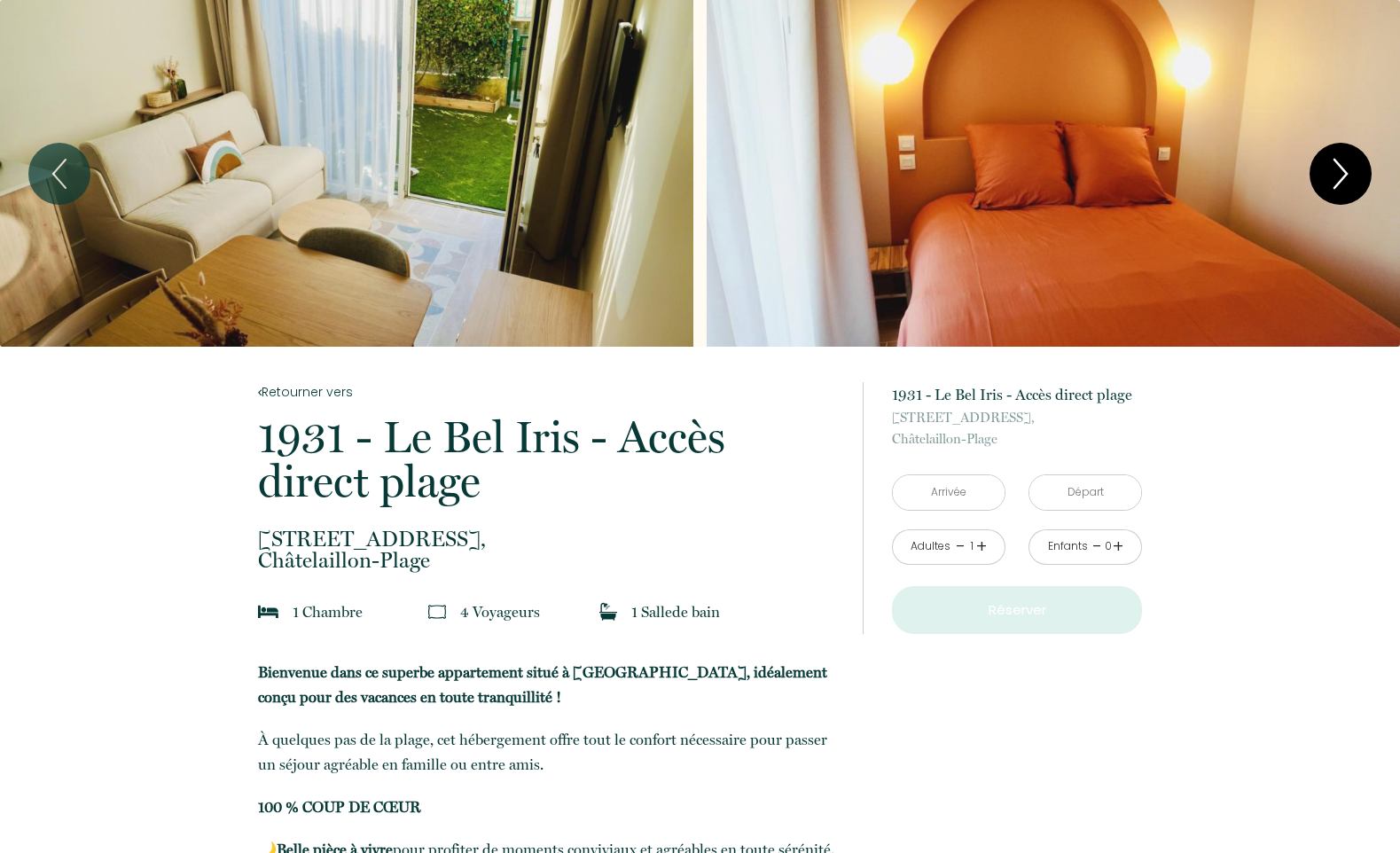
click at [1334, 171] on icon "Next" at bounding box center [1341, 173] width 38 height 53
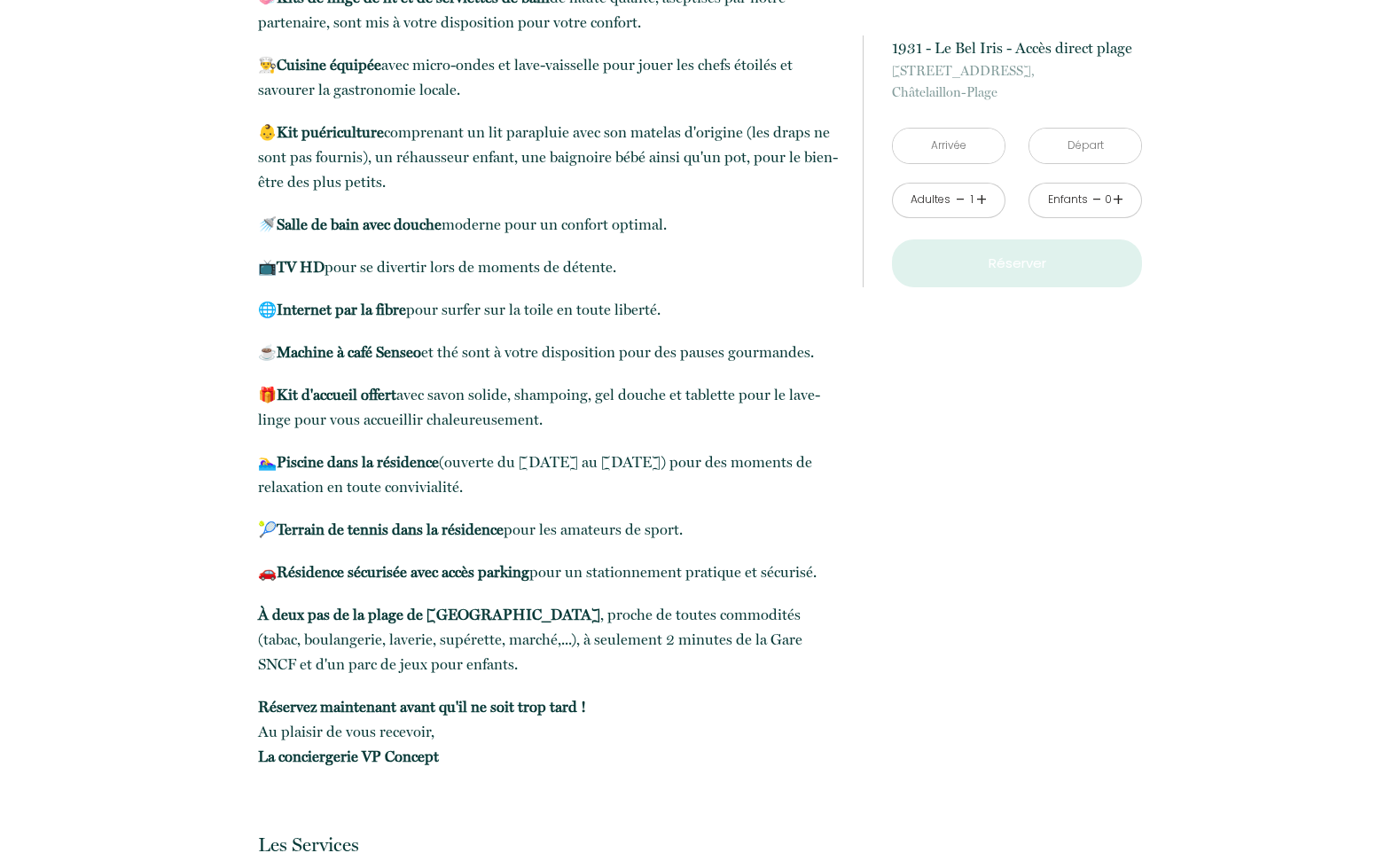
scroll to position [1012, 0]
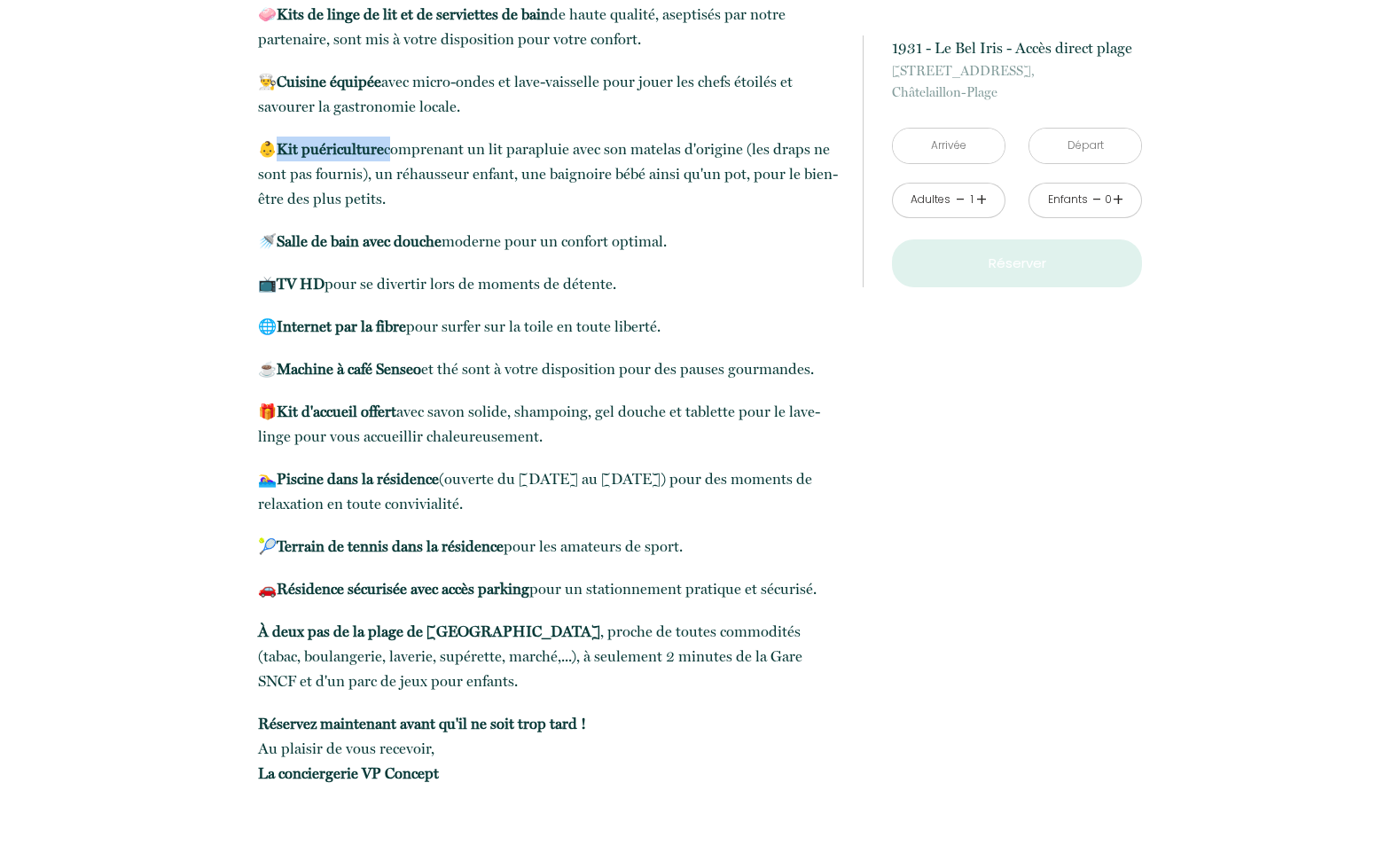
drag, startPoint x: 285, startPoint y: 147, endPoint x: 388, endPoint y: 148, distance: 103.0
click at [388, 148] on p "👶 Kit puériculture comprenant un lit parapluie avec son matelas d'origine (les …" at bounding box center [548, 173] width 581 height 74
copy p "Kit puériculture"
click at [983, 199] on link "+" at bounding box center [982, 200] width 11 height 28
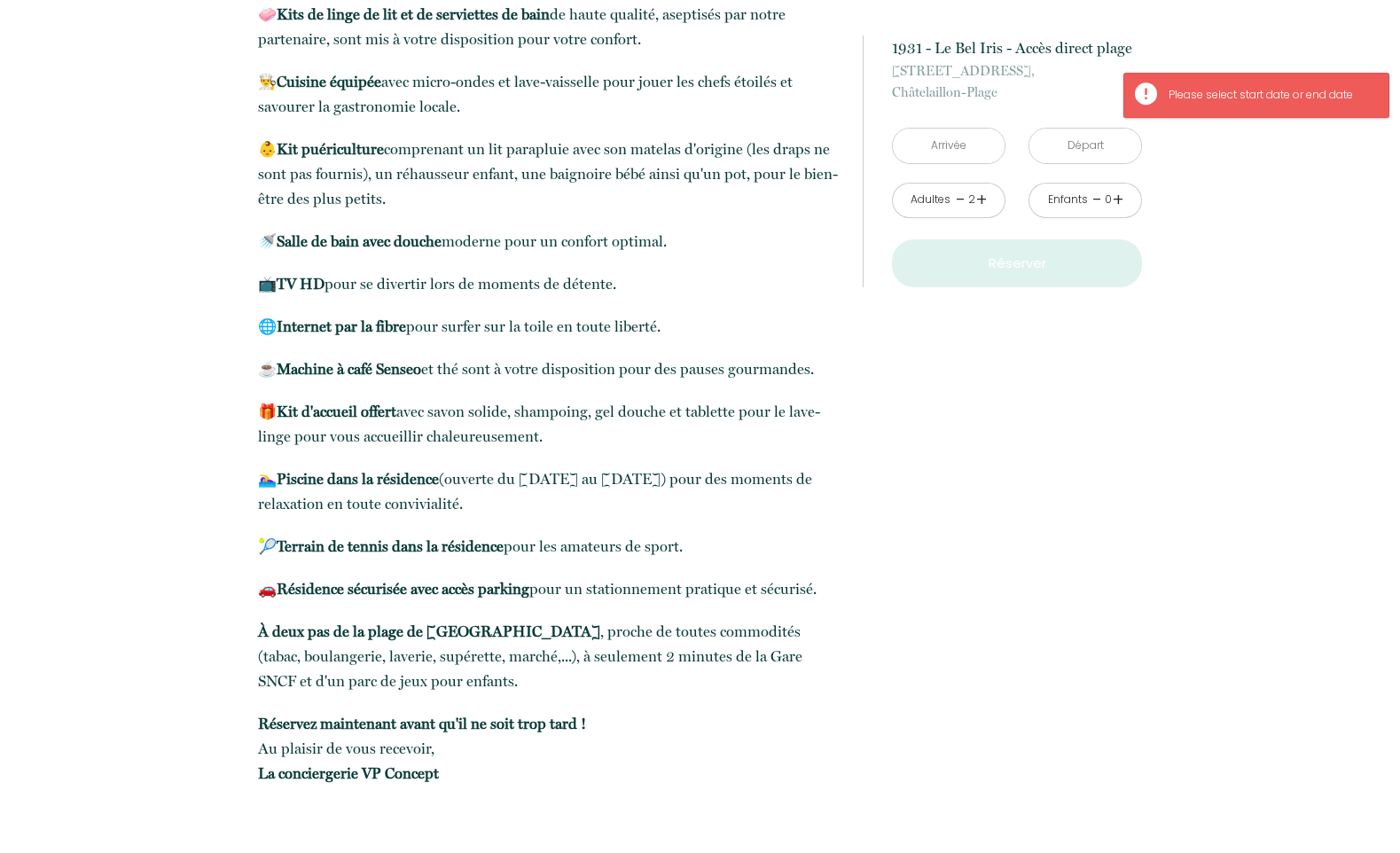
click at [1118, 201] on link "+" at bounding box center [1118, 200] width 11 height 28
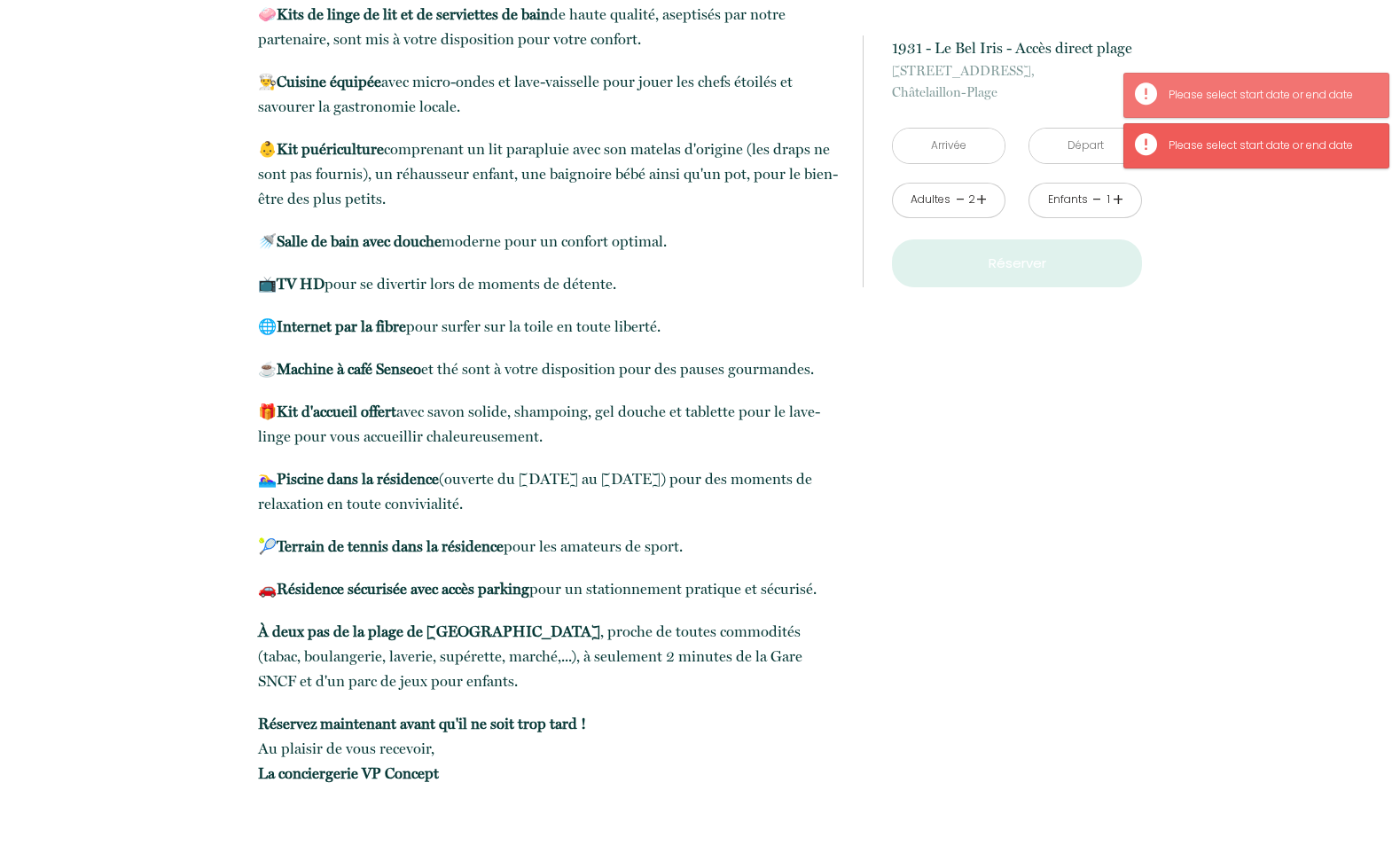
click at [1118, 201] on link "+" at bounding box center [1118, 200] width 11 height 28
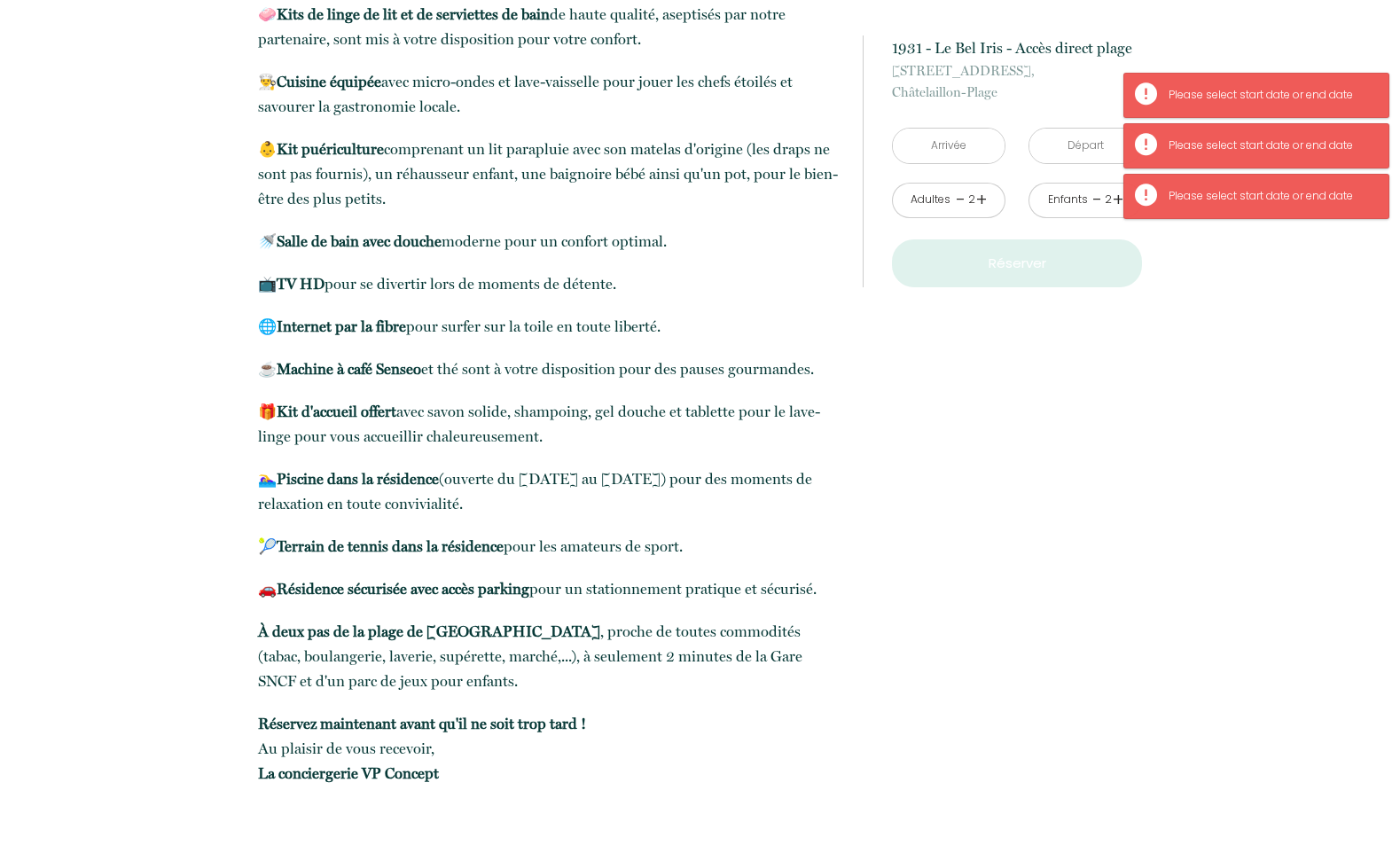
click at [965, 145] on input "text" at bounding box center [949, 145] width 112 height 35
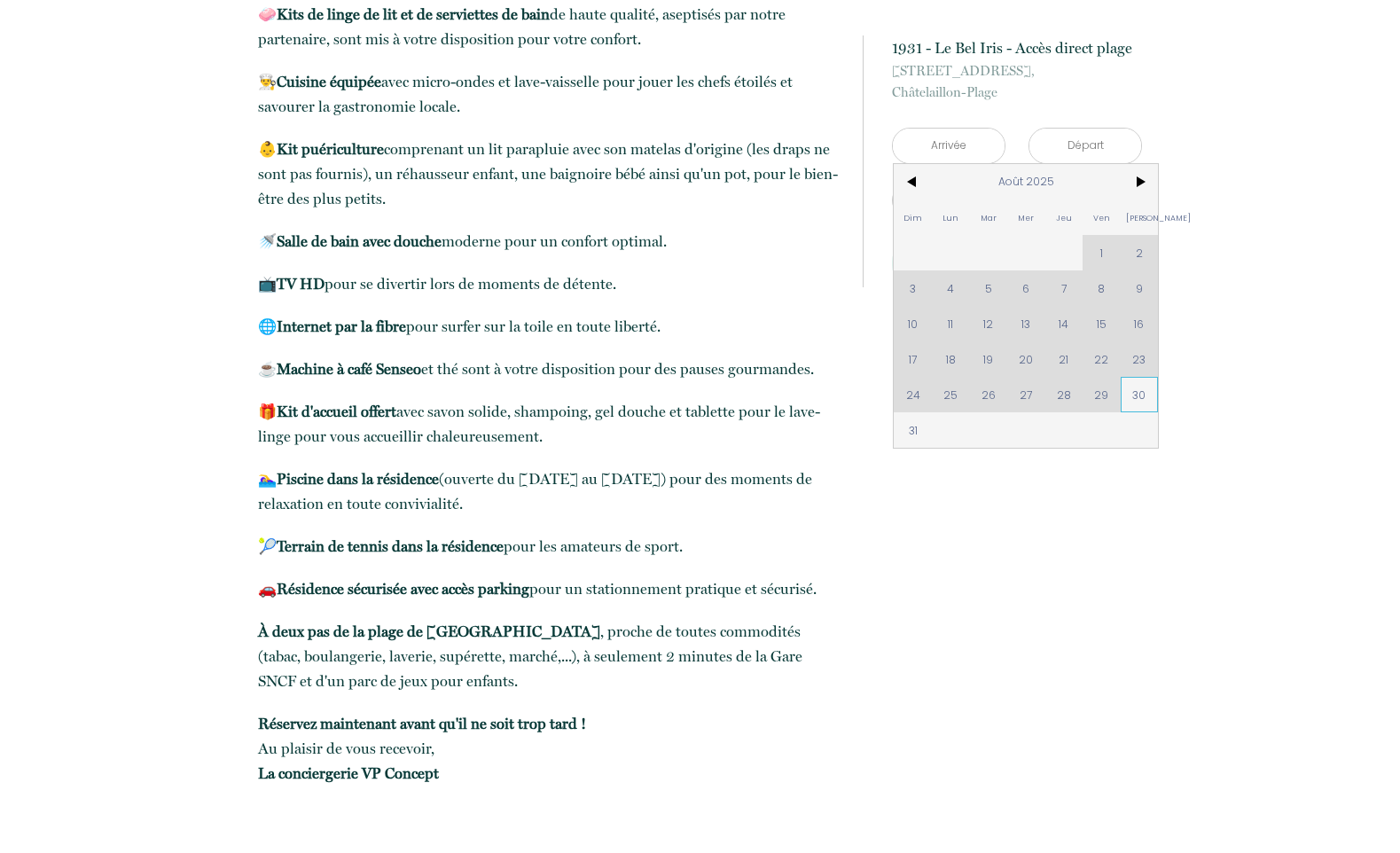
click at [1141, 394] on span "30" at bounding box center [1139, 395] width 39 height 36
type input "[DATE]"
type input "Dim 31 Août 2025"
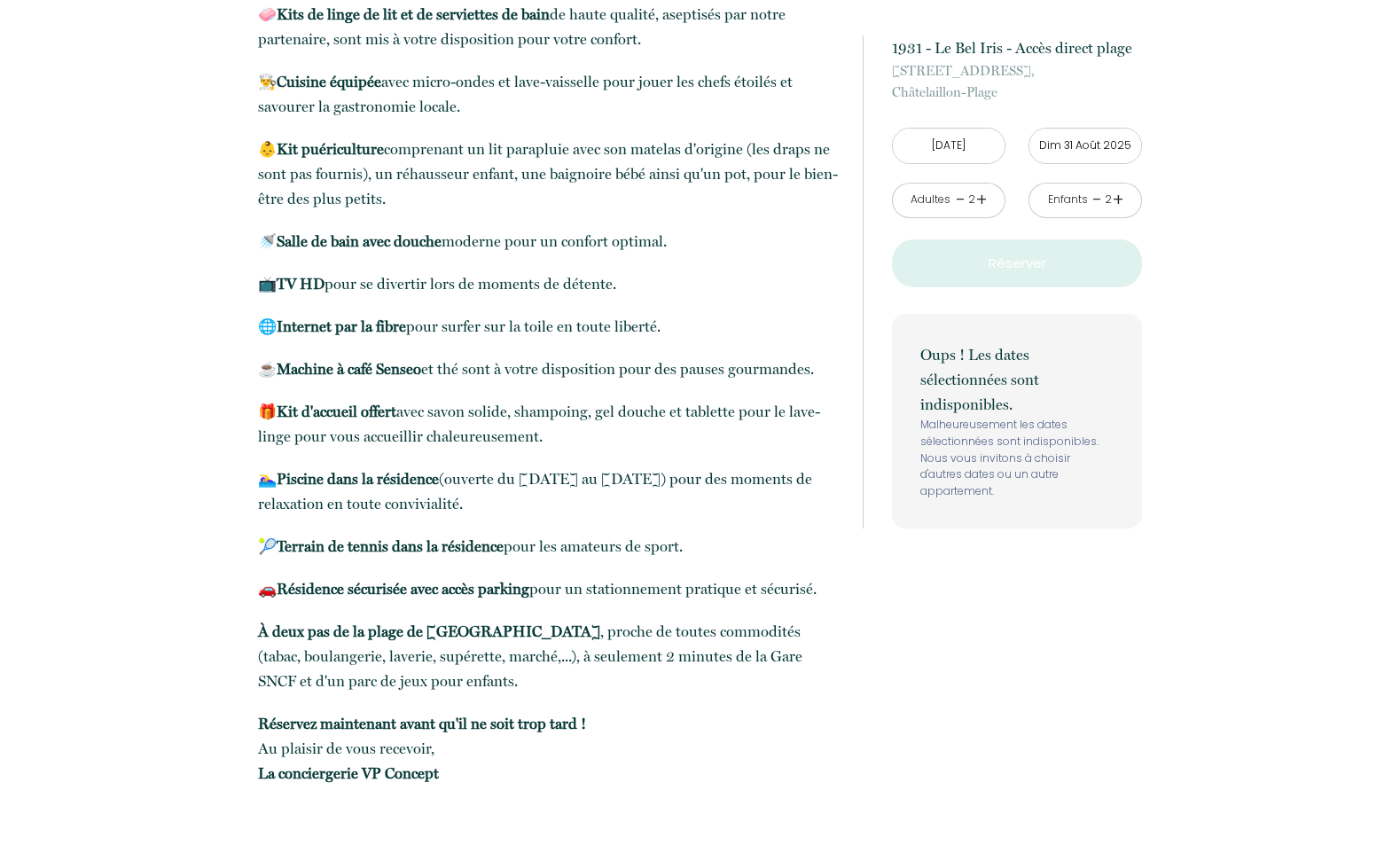
click at [967, 144] on input "[DATE]" at bounding box center [949, 145] width 112 height 35
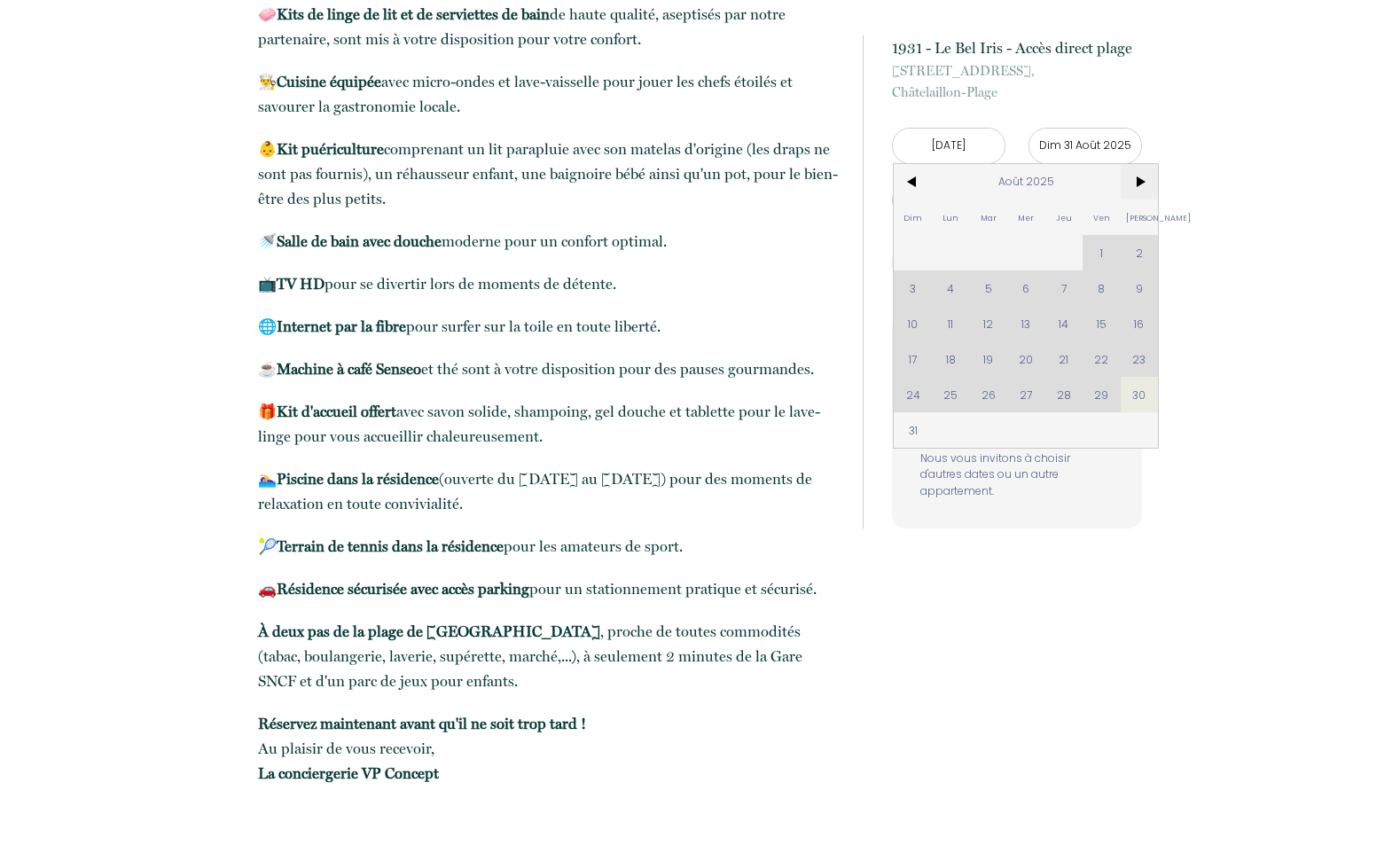
click at [1136, 175] on span ">" at bounding box center [1139, 182] width 39 height 36
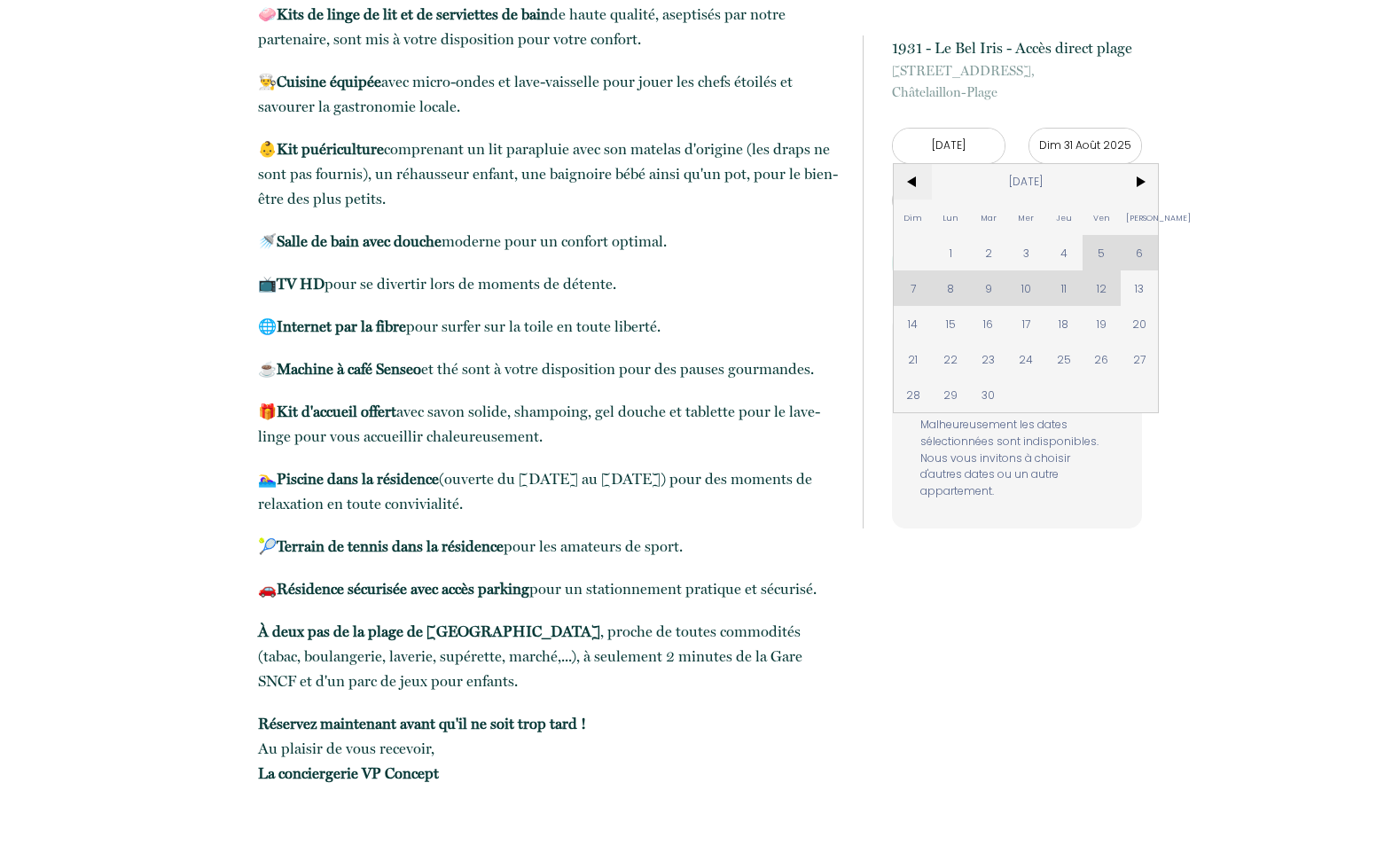
click at [912, 181] on span "<" at bounding box center [913, 182] width 39 height 36
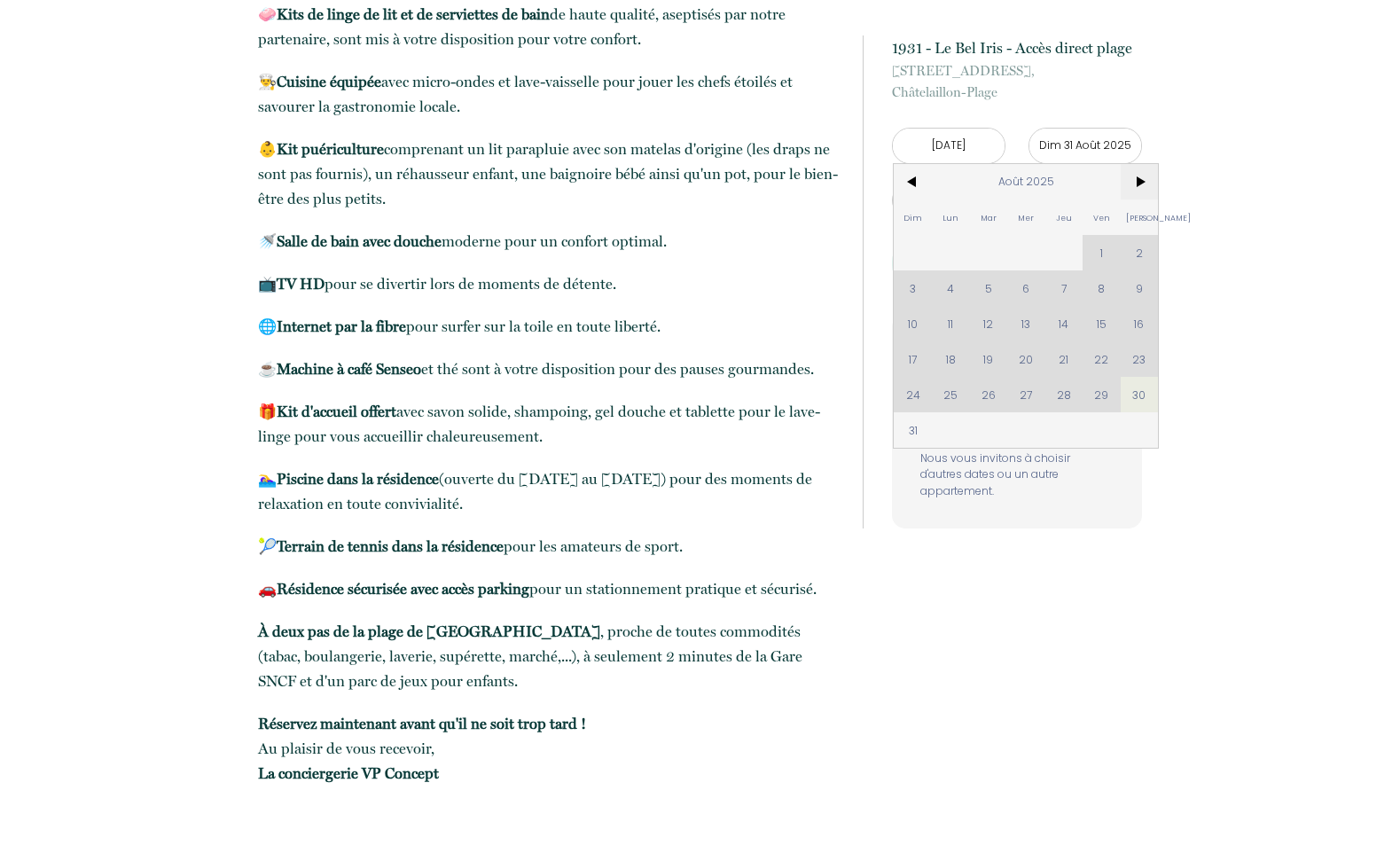
click at [1131, 183] on span ">" at bounding box center [1139, 182] width 39 height 36
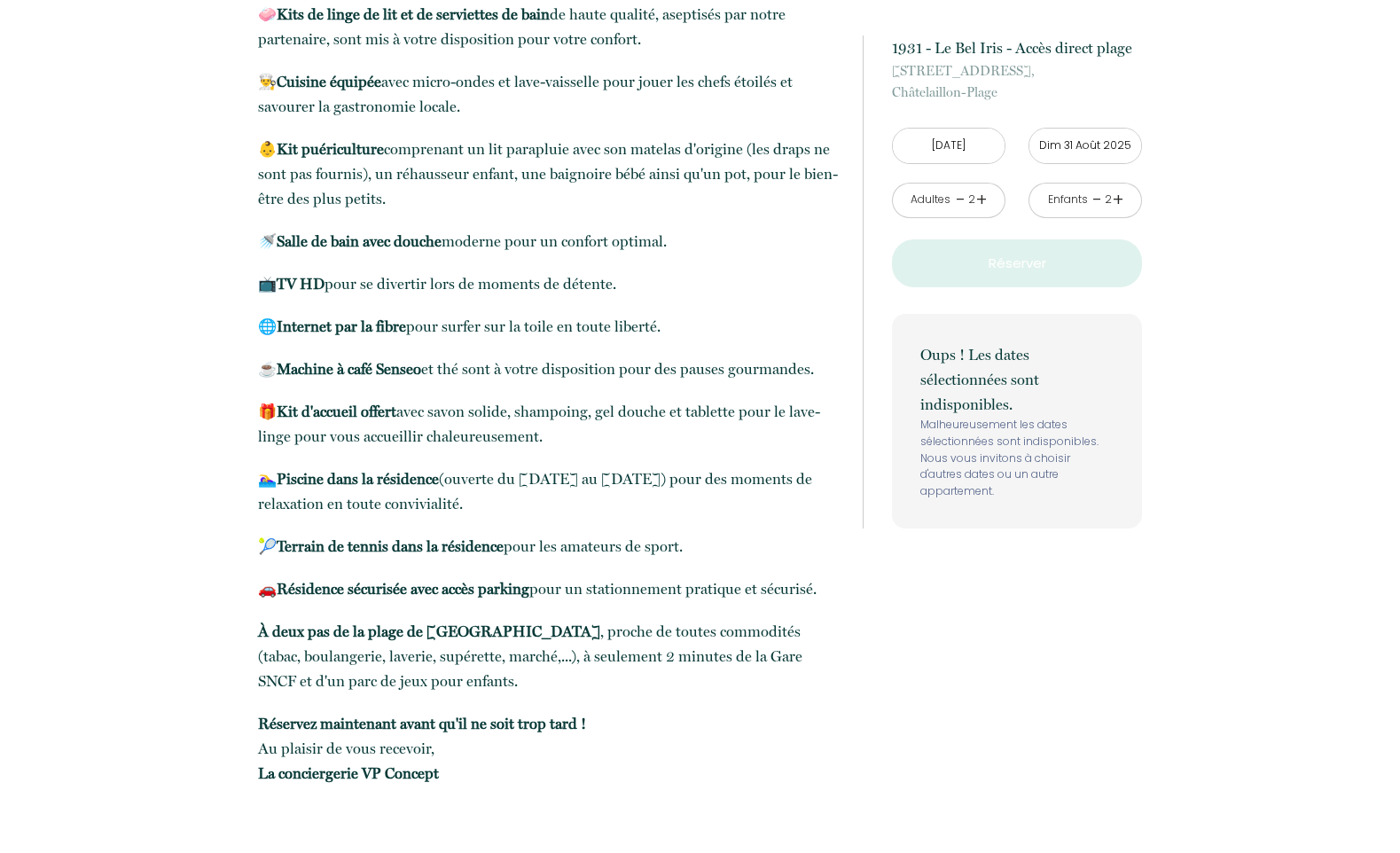
click at [1094, 200] on link "-" at bounding box center [1096, 200] width 10 height 28
click at [953, 148] on input "[DATE]" at bounding box center [949, 145] width 112 height 35
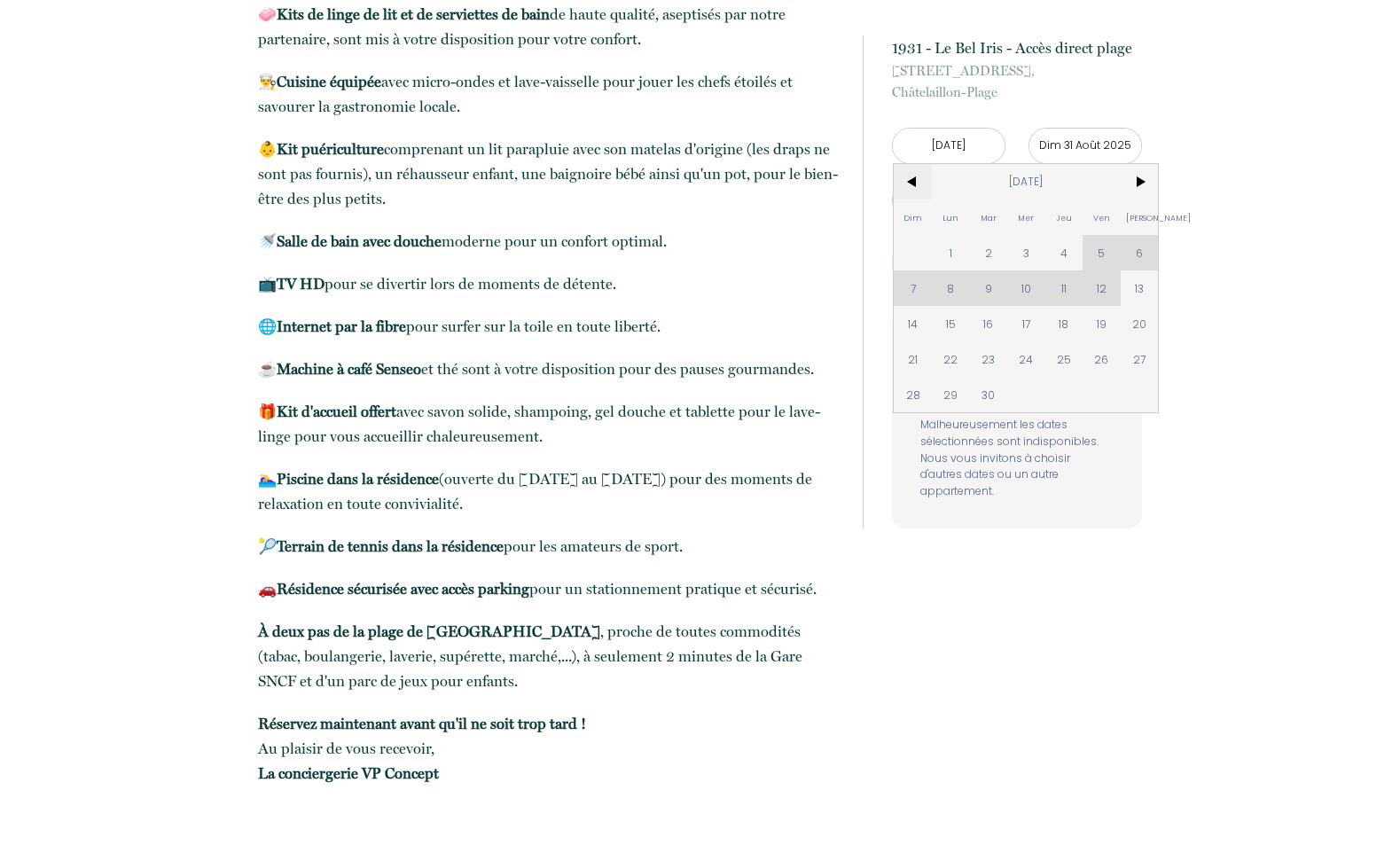
click at [913, 183] on span "<" at bounding box center [913, 182] width 39 height 36
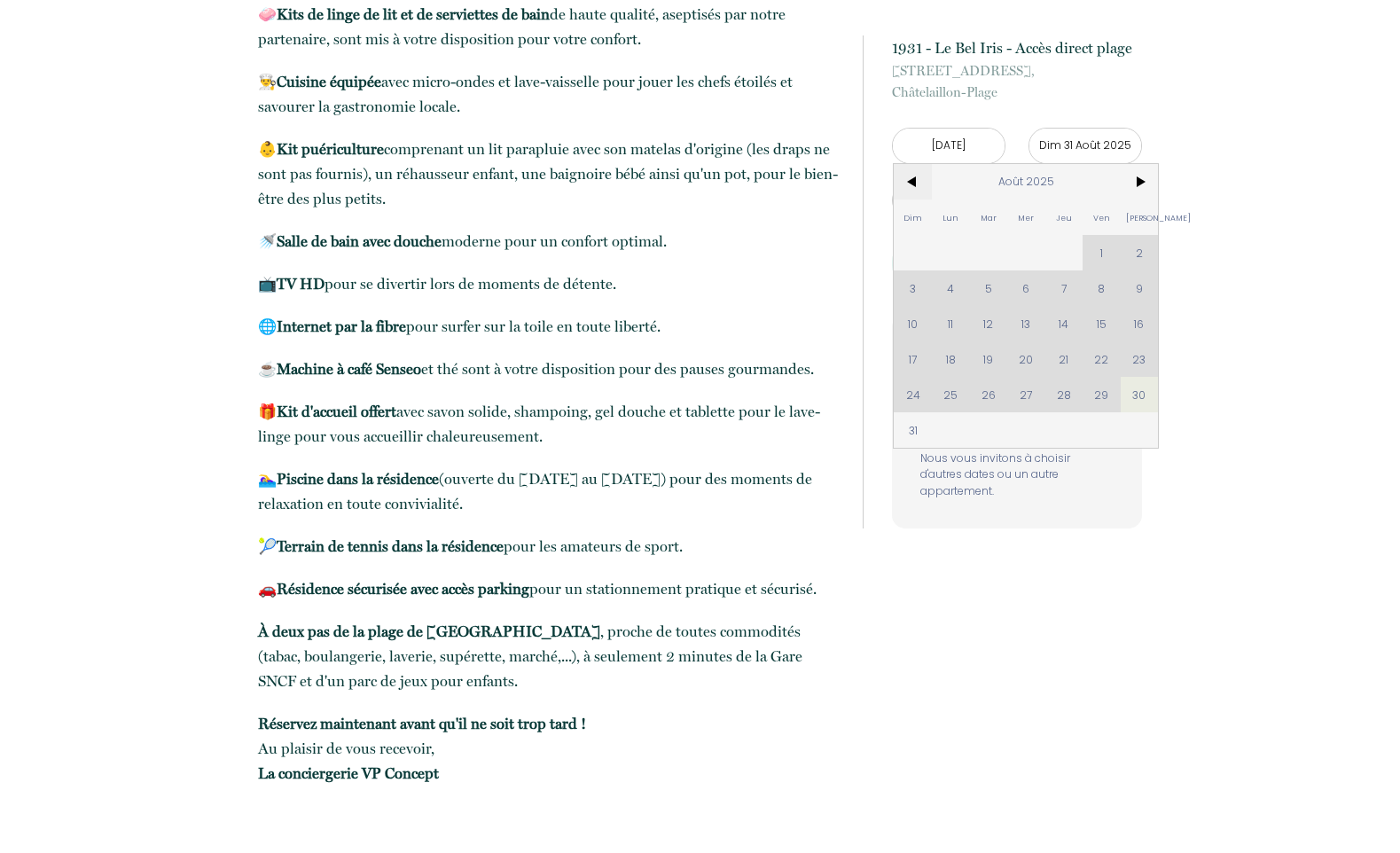
click at [908, 181] on span "<" at bounding box center [913, 182] width 39 height 36
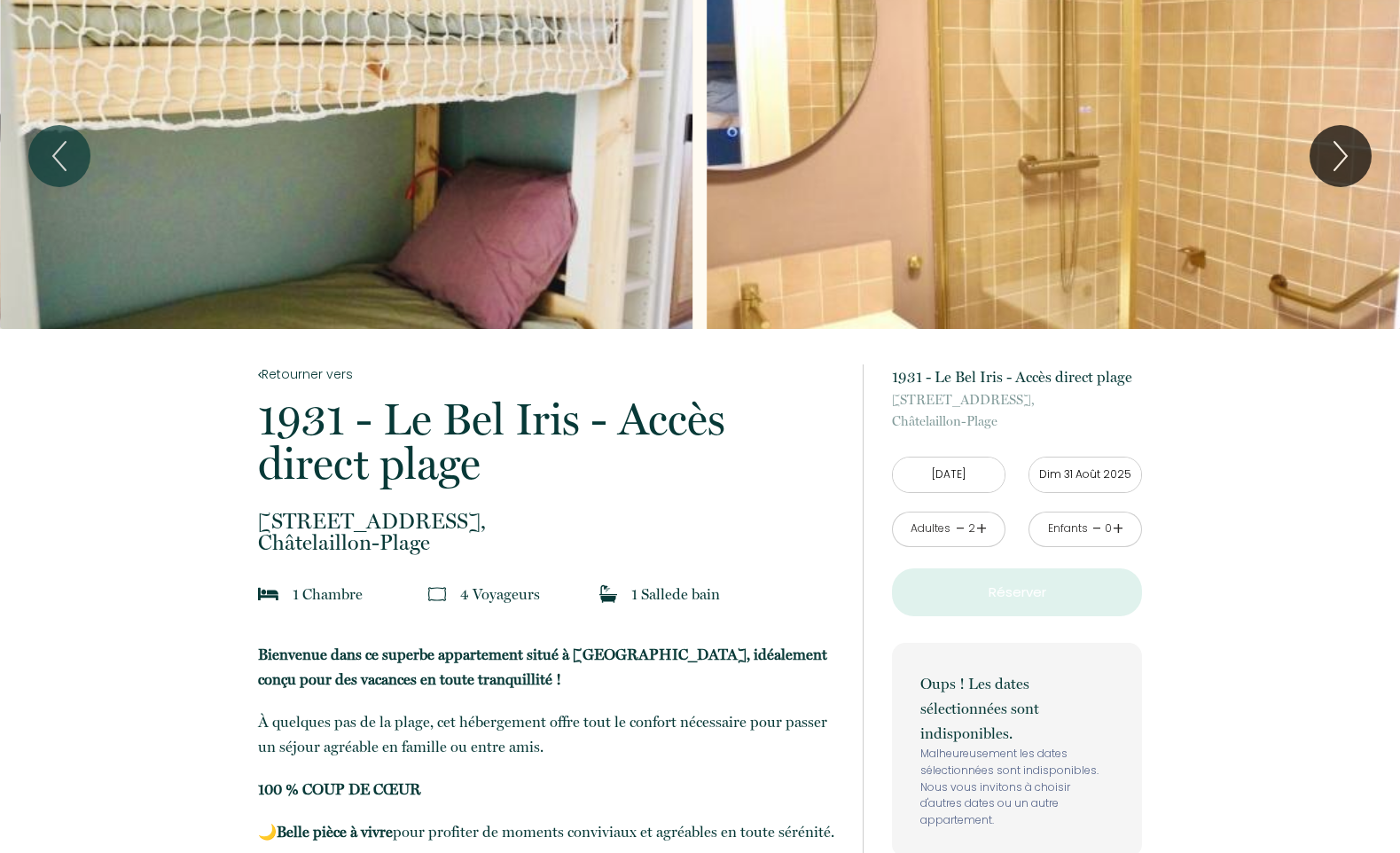
scroll to position [0, 0]
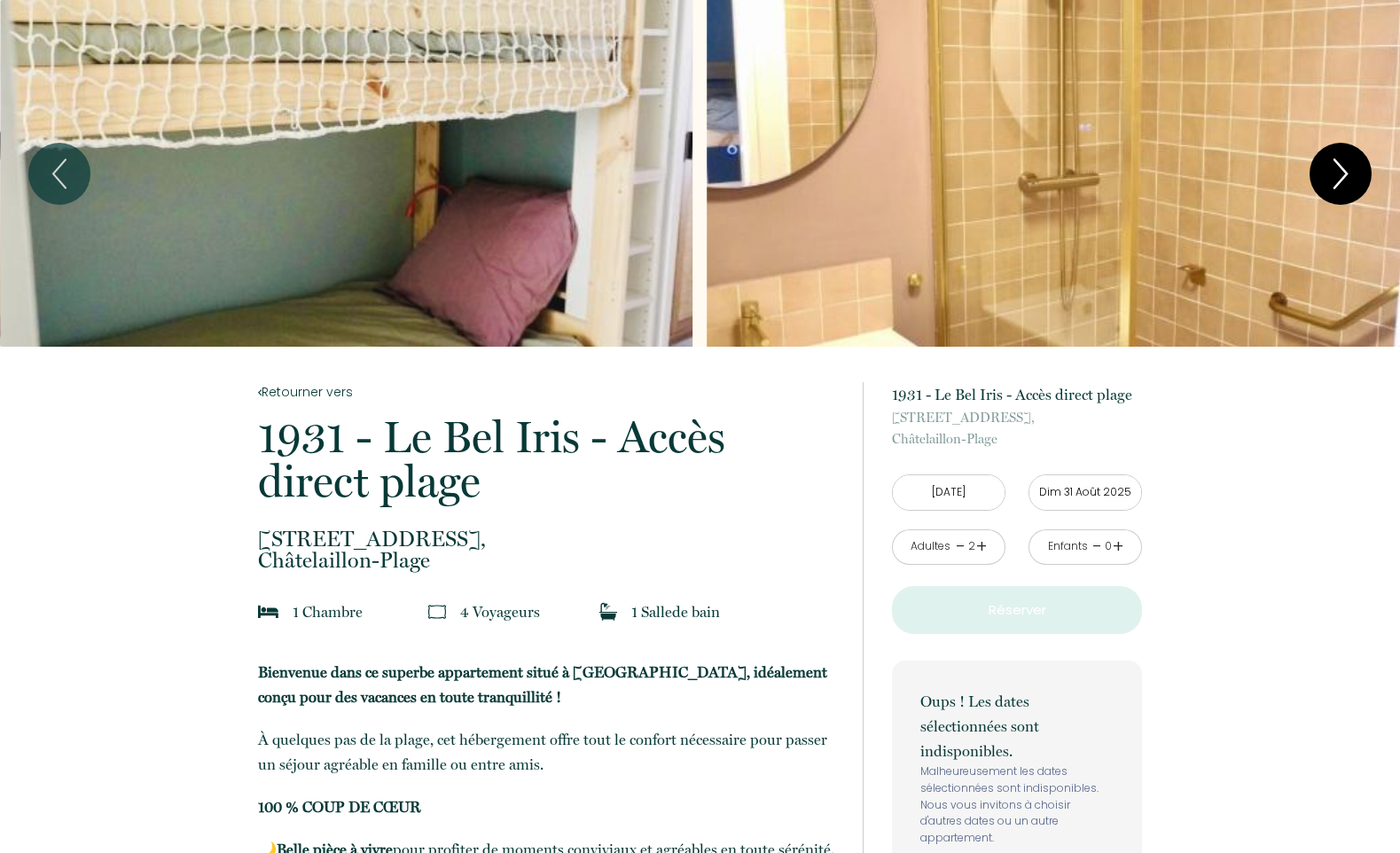
click at [1345, 175] on icon "Next" at bounding box center [1340, 174] width 13 height 29
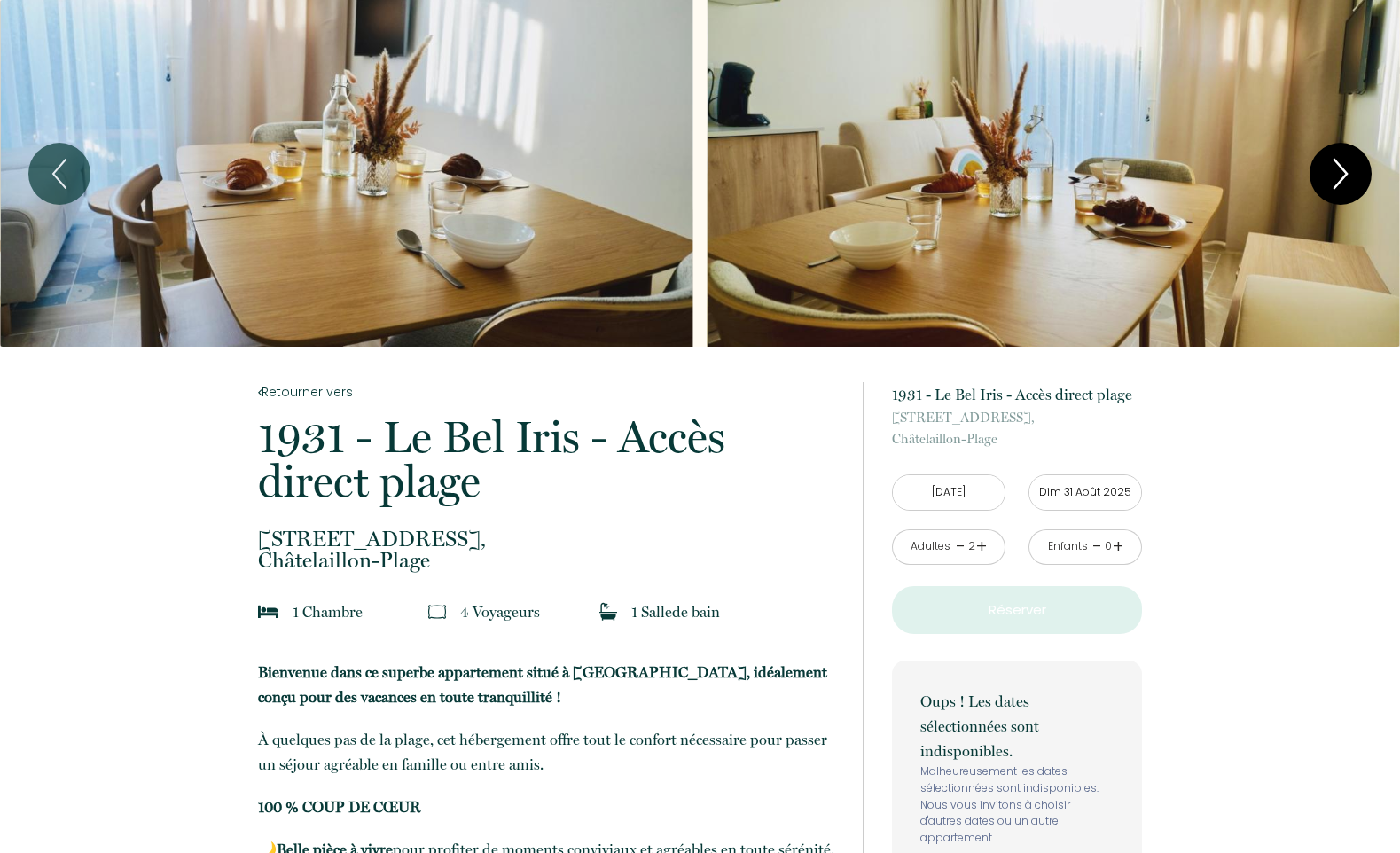
click at [1345, 175] on icon "Next" at bounding box center [1340, 174] width 13 height 29
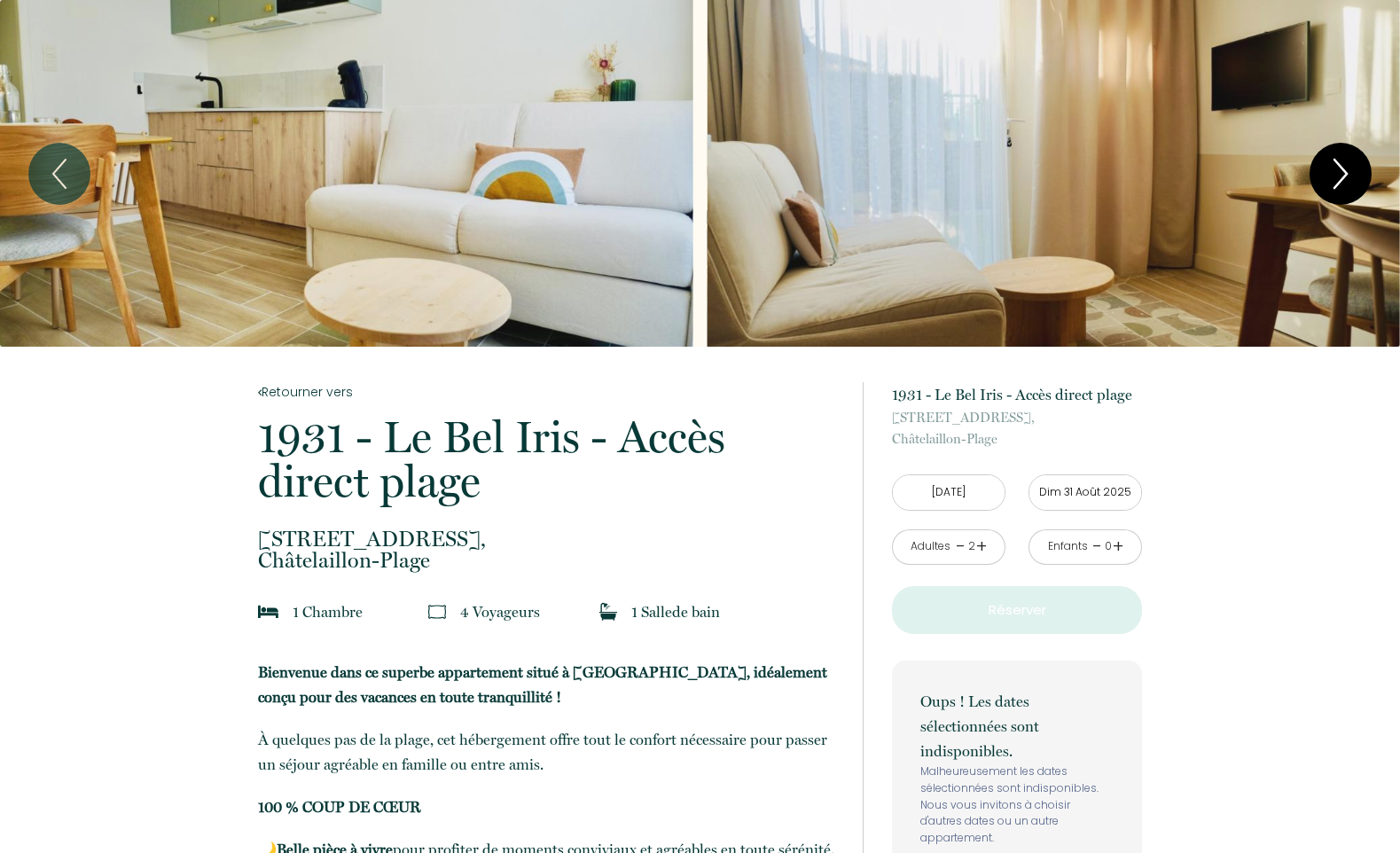
click at [1345, 175] on icon "Next" at bounding box center [1340, 174] width 13 height 29
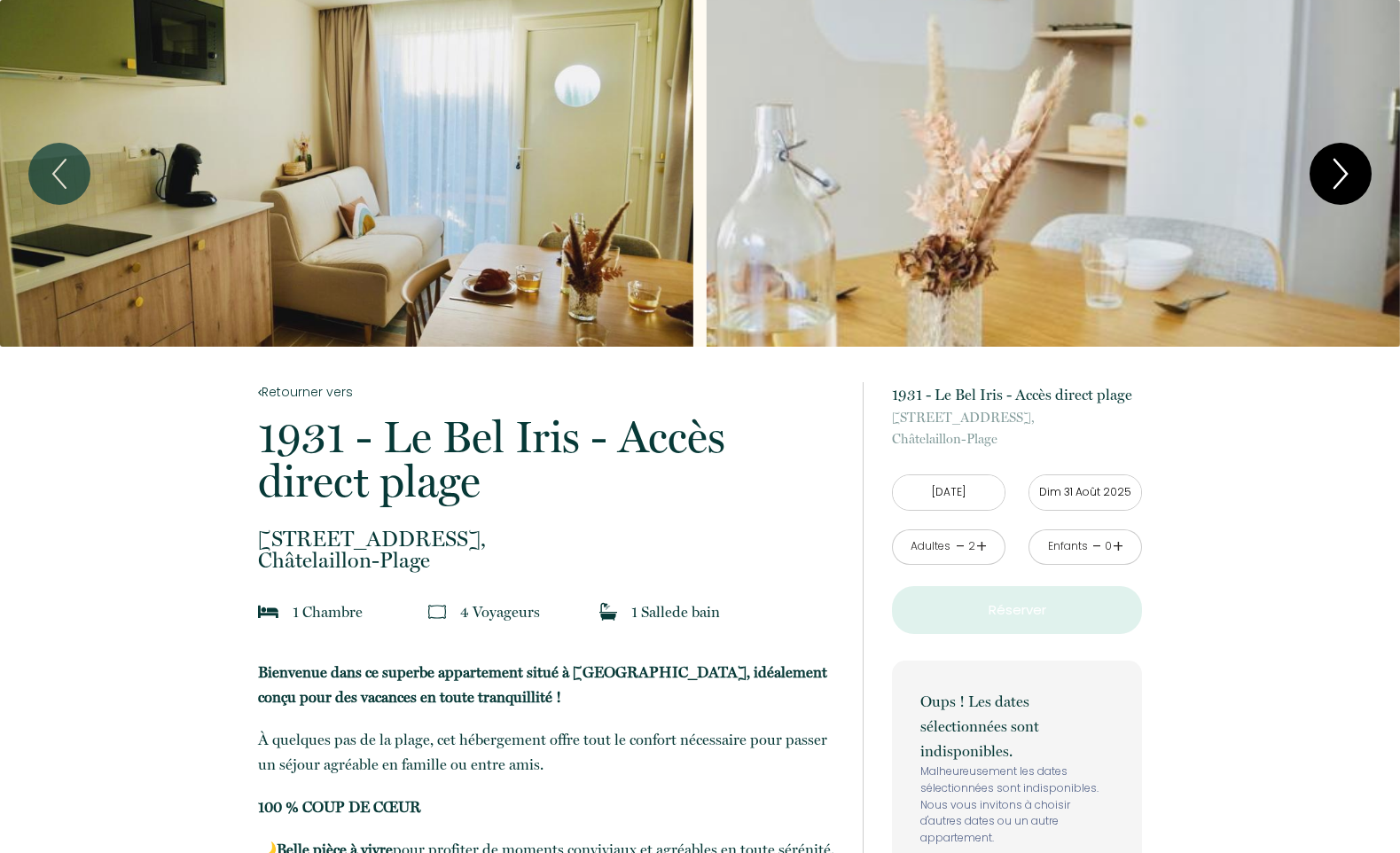
click at [1353, 170] on icon "Next" at bounding box center [1341, 173] width 38 height 53
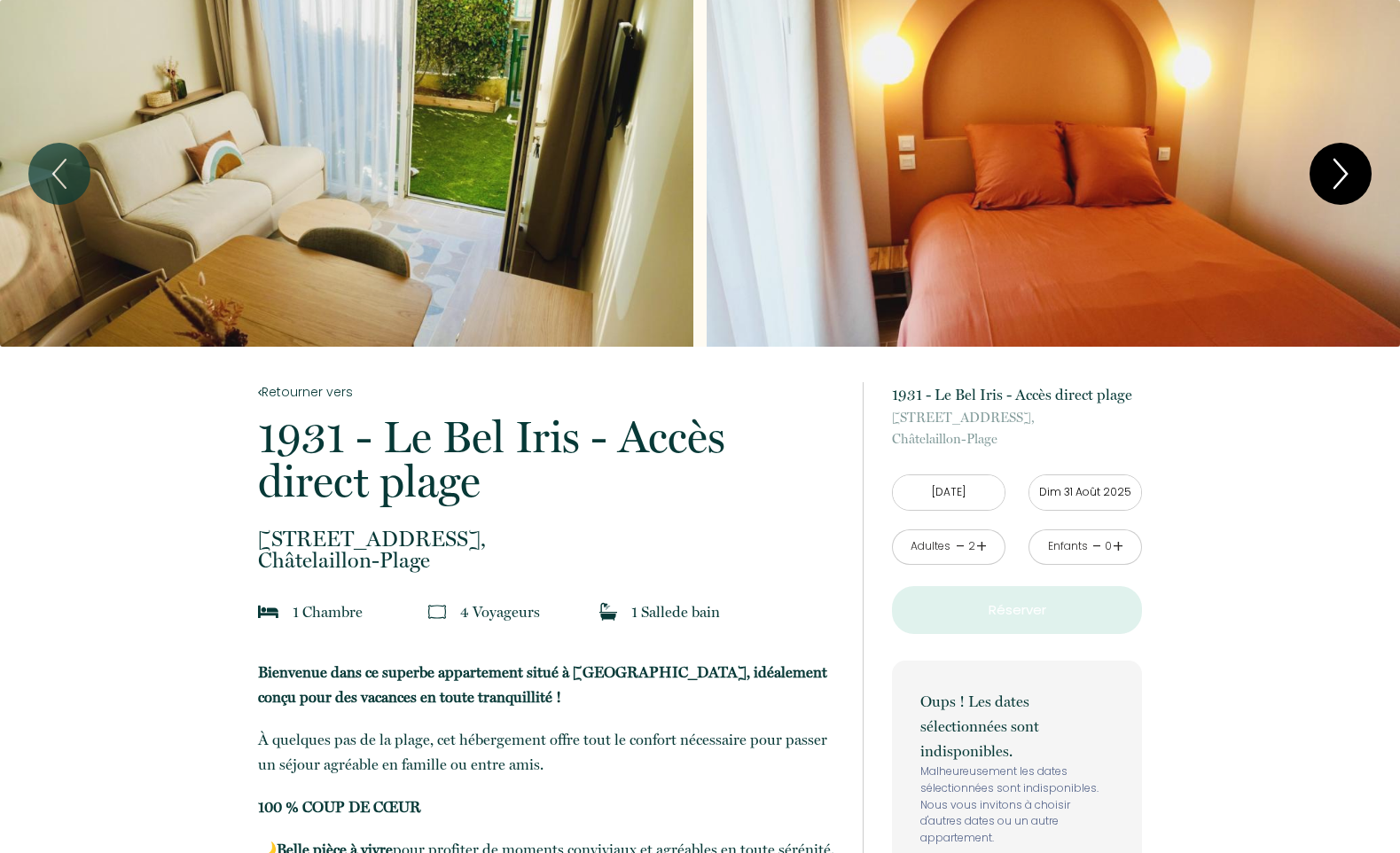
click at [1340, 173] on icon "Next" at bounding box center [1341, 173] width 38 height 53
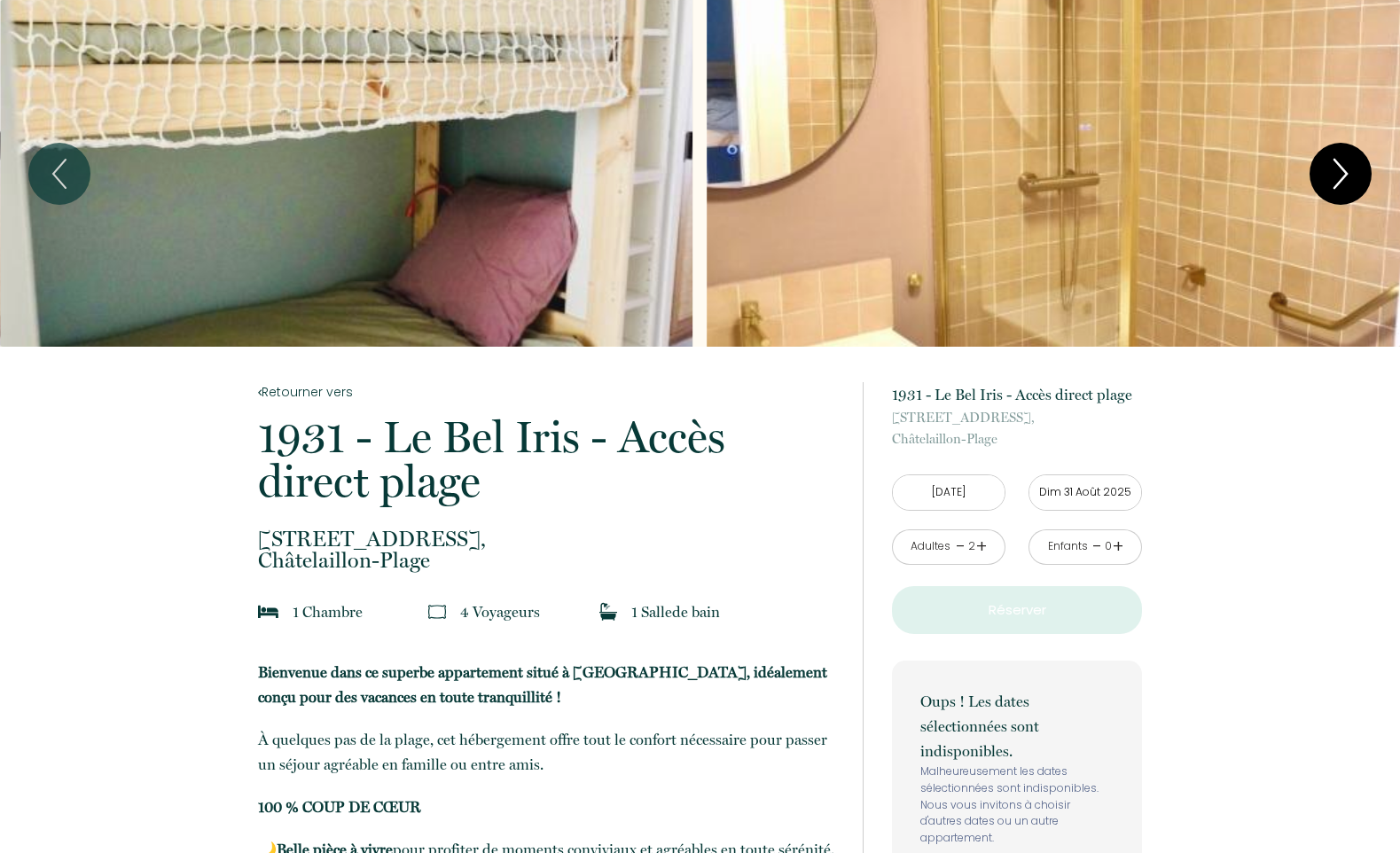
click at [1340, 173] on icon "Next" at bounding box center [1341, 173] width 38 height 53
